Goal: Task Accomplishment & Management: Manage account settings

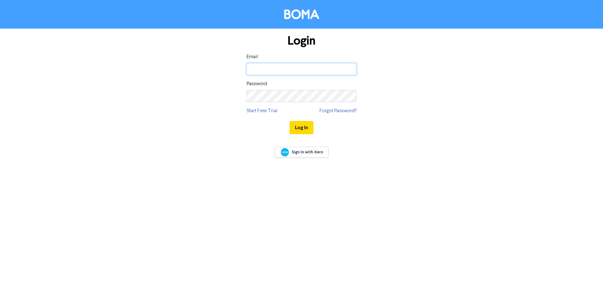
type input "[PERSON_NAME][EMAIL_ADDRESS][PERSON_NAME][DOMAIN_NAME]"
click at [424, 100] on div "Login Email [PERSON_NAME][EMAIL_ADDRESS][PERSON_NAME][DOMAIN_NAME] Password Sta…" at bounding box center [301, 85] width 358 height 112
click at [298, 125] on button "Log In" at bounding box center [301, 127] width 24 height 13
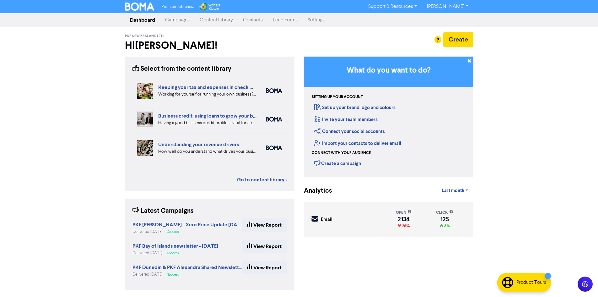
click at [321, 22] on link "Settings" at bounding box center [316, 20] width 27 height 13
